Goal: Check status: Check status

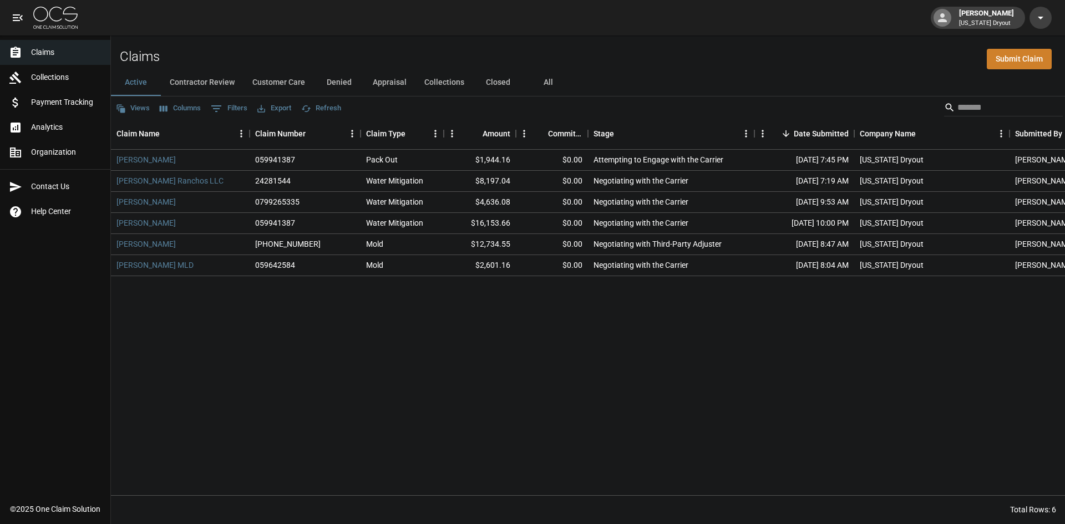
click at [55, 21] on img at bounding box center [55, 18] width 44 height 22
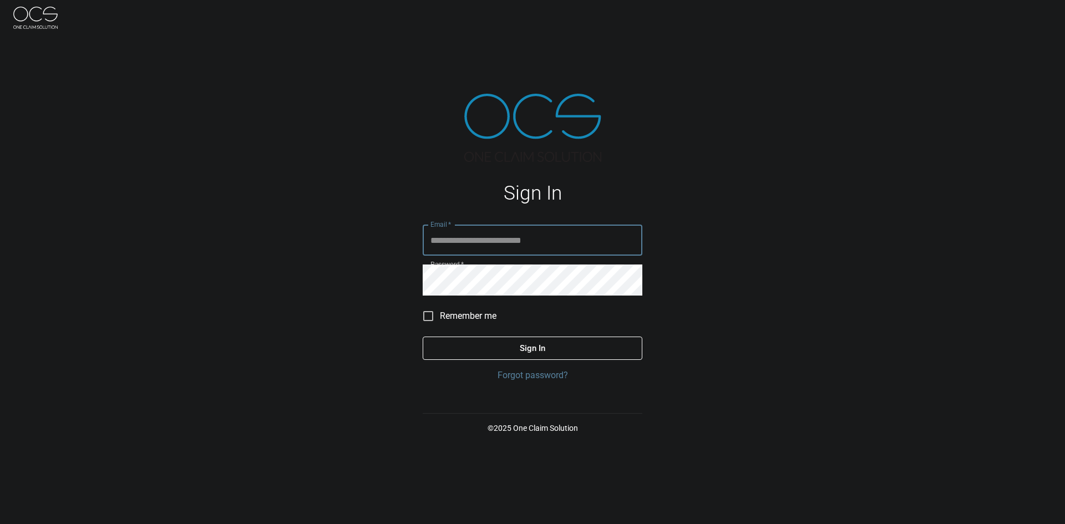
type input "**********"
click at [510, 354] on button "Sign In" at bounding box center [533, 348] width 220 height 23
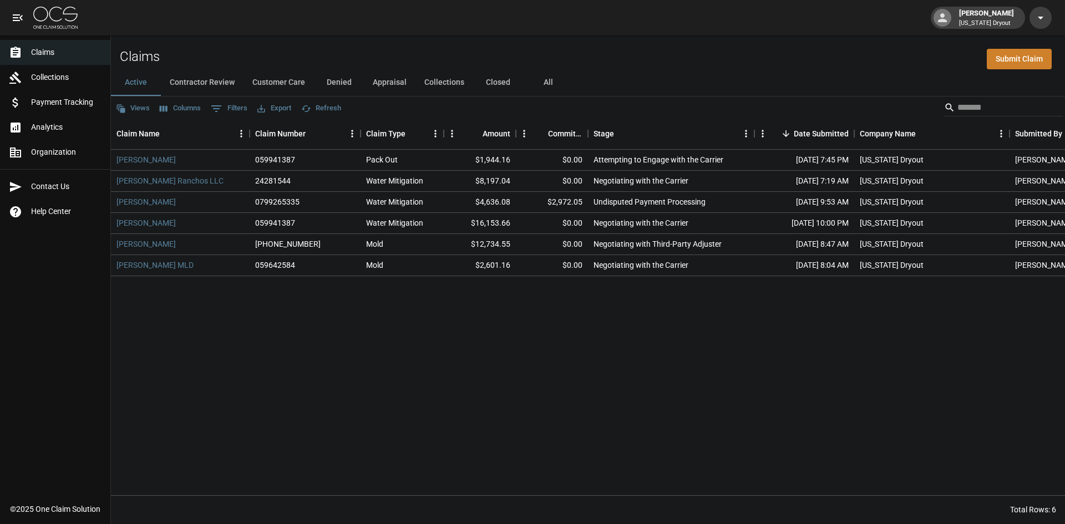
click at [443, 86] on button "Collections" at bounding box center [444, 82] width 58 height 27
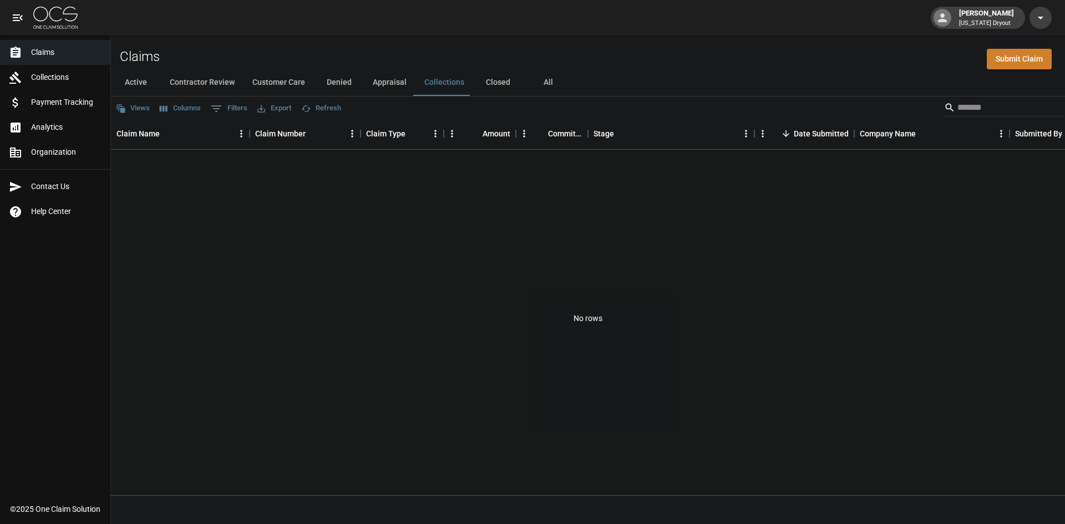
click at [394, 83] on button "Appraisal" at bounding box center [390, 82] width 52 height 27
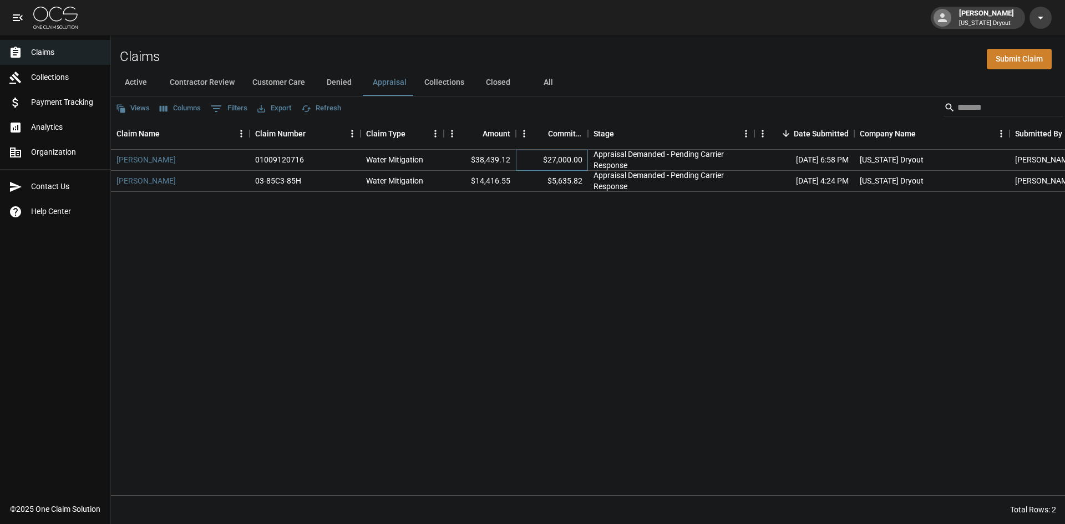
click at [572, 161] on div "$27,000.00" at bounding box center [552, 160] width 72 height 21
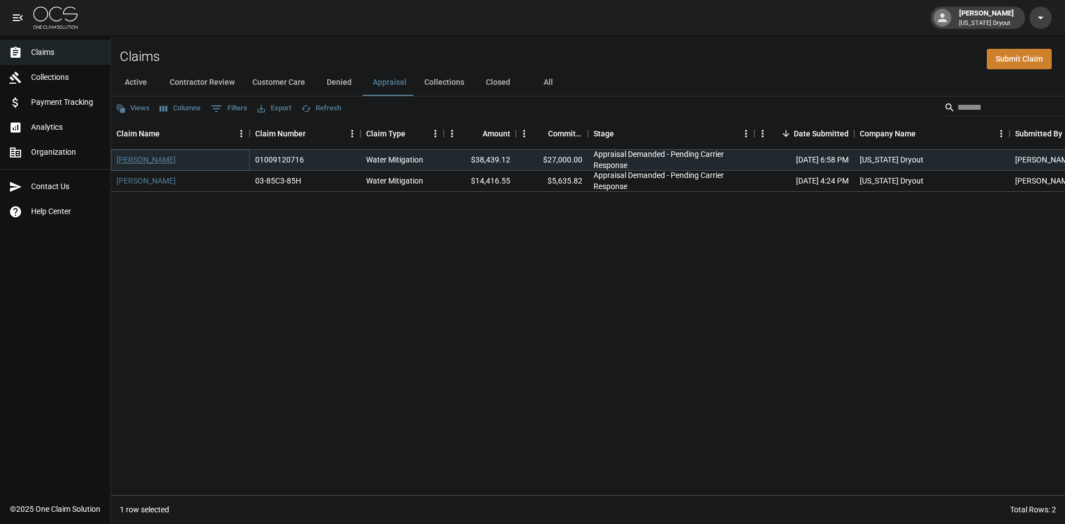
click at [160, 159] on link "[PERSON_NAME]" at bounding box center [145, 159] width 59 height 11
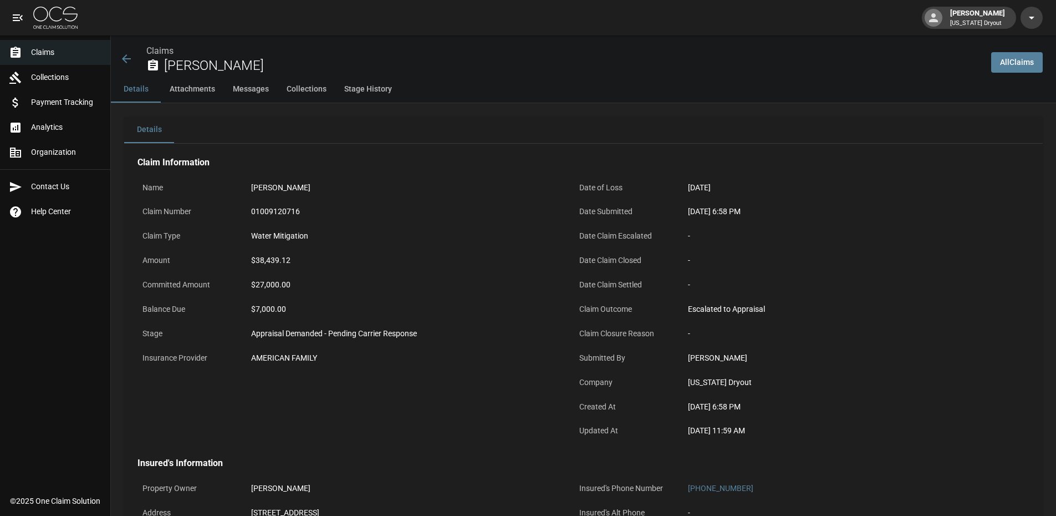
click at [355, 89] on button "Stage History" at bounding box center [367, 89] width 65 height 27
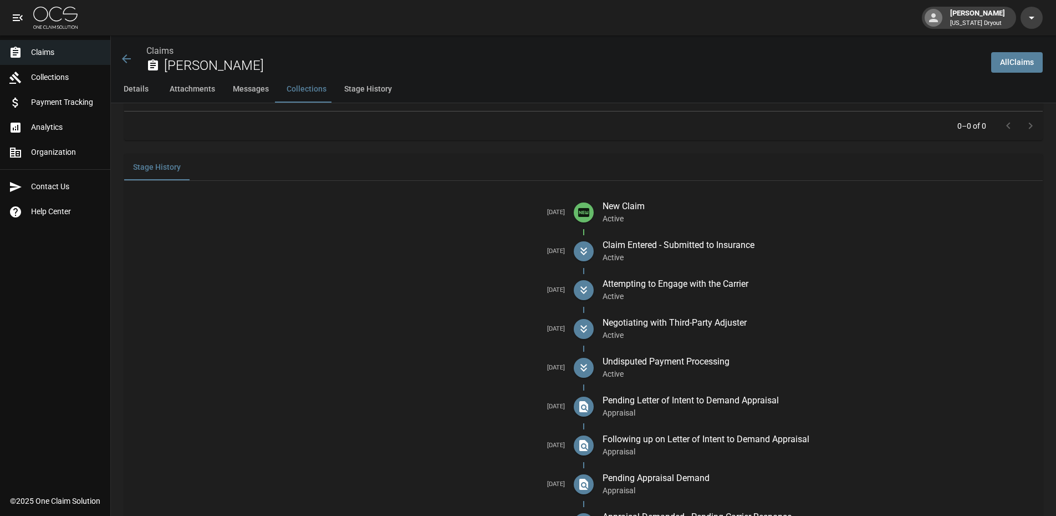
scroll to position [1585, 0]
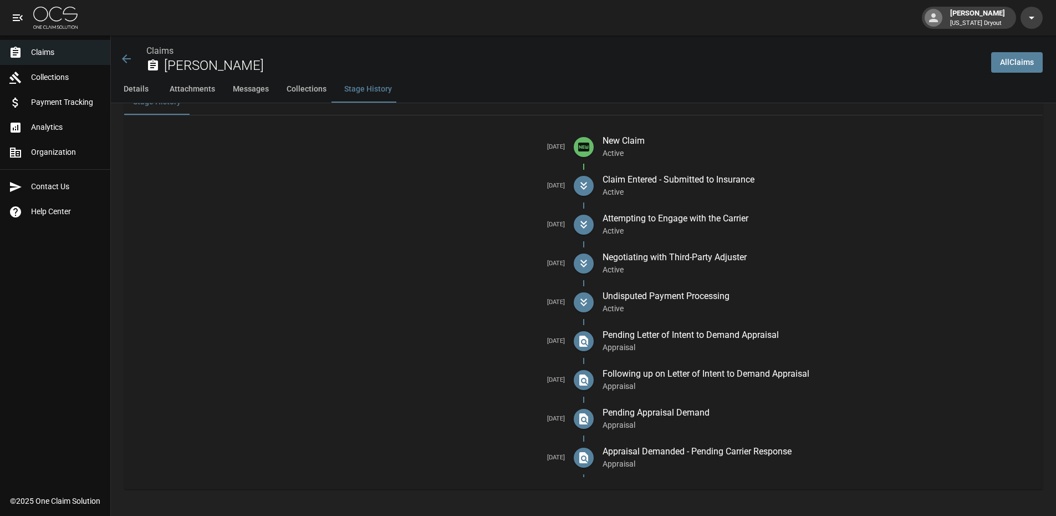
click at [49, 19] on img at bounding box center [55, 18] width 44 height 22
